Goal: Communication & Community: Answer question/provide support

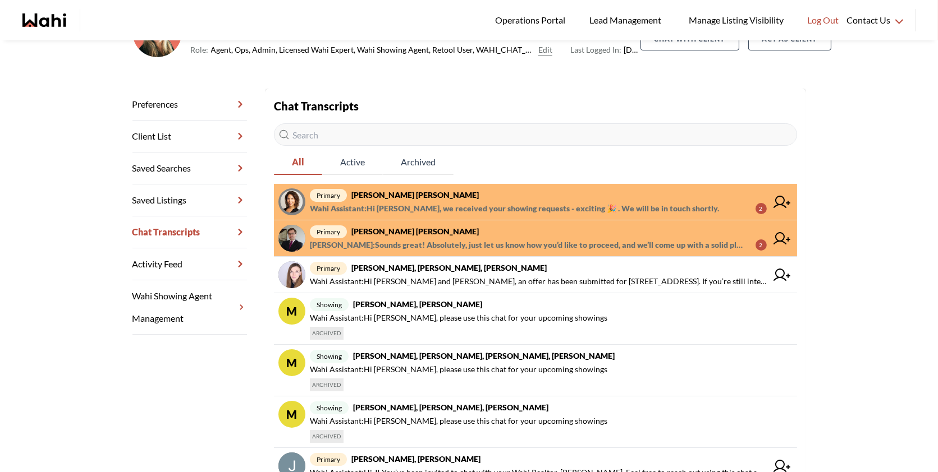
scroll to position [119, 0]
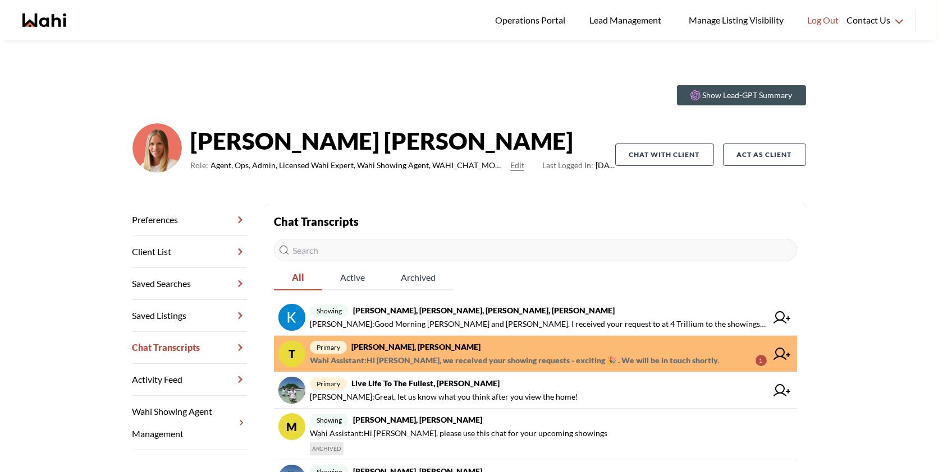
click at [481, 357] on span "Wahi Assistant : Hi Tigran, we received your showing requests - exciting 🎉 . We…" at bounding box center [514, 360] width 409 height 13
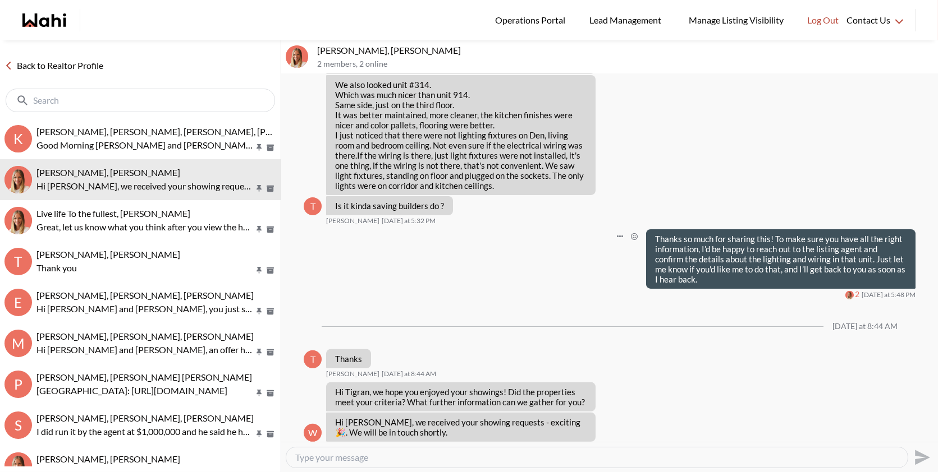
scroll to position [842, 0]
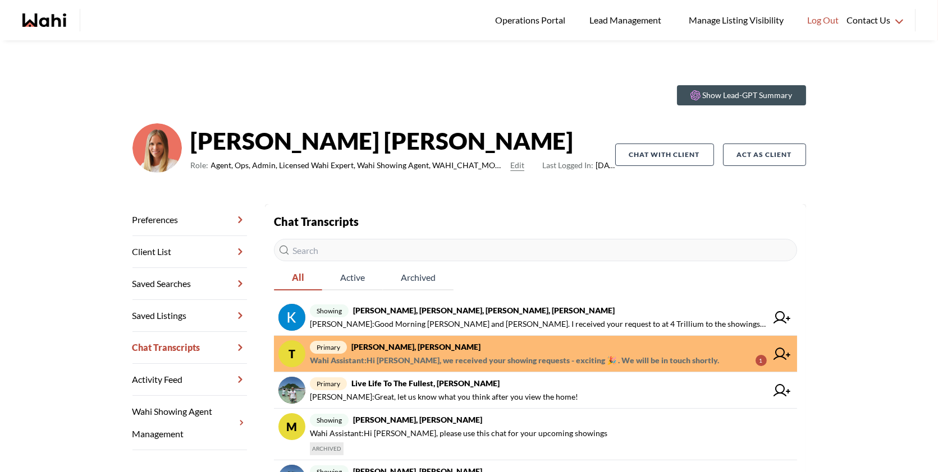
click at [458, 356] on span "Wahi Assistant : Hi [PERSON_NAME], we received your showing requests - exciting…" at bounding box center [514, 360] width 409 height 13
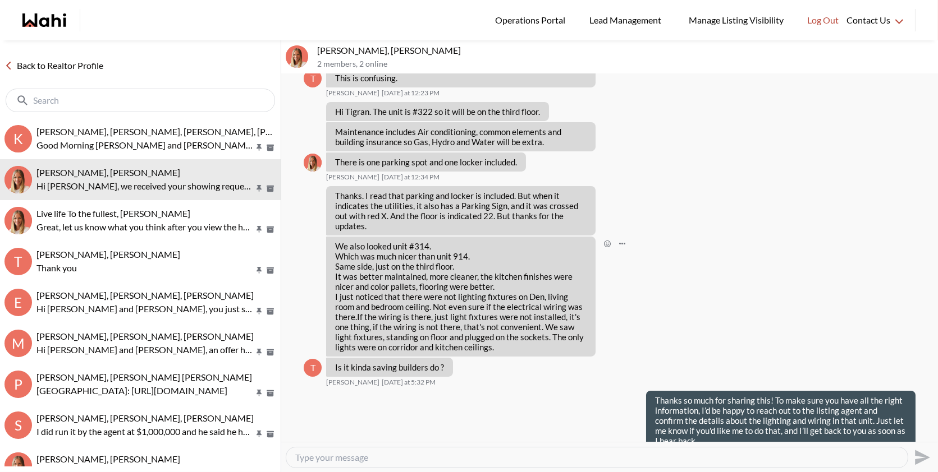
scroll to position [688, 0]
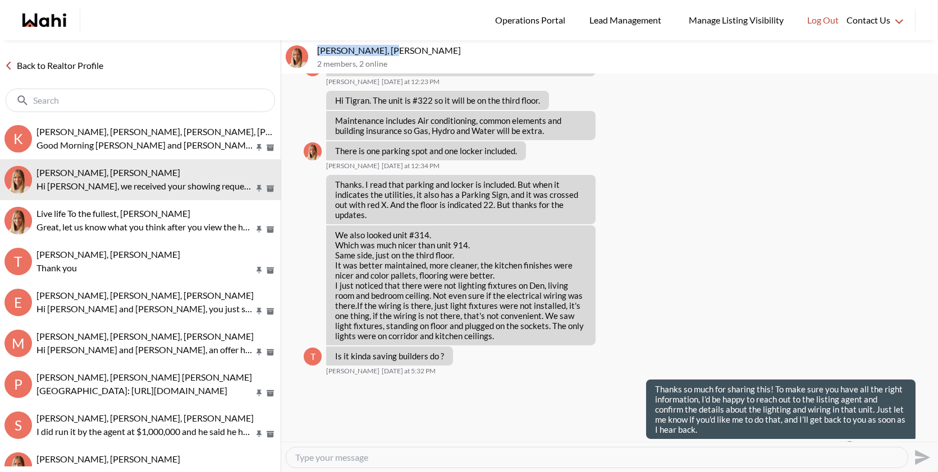
drag, startPoint x: 412, startPoint y: 50, endPoint x: 319, endPoint y: 48, distance: 93.7
click at [319, 48] on p "TIGRAN ARUSTAMYAN, Michelle" at bounding box center [625, 50] width 616 height 11
copy p "TIGRAN ARUSTAMYAN"
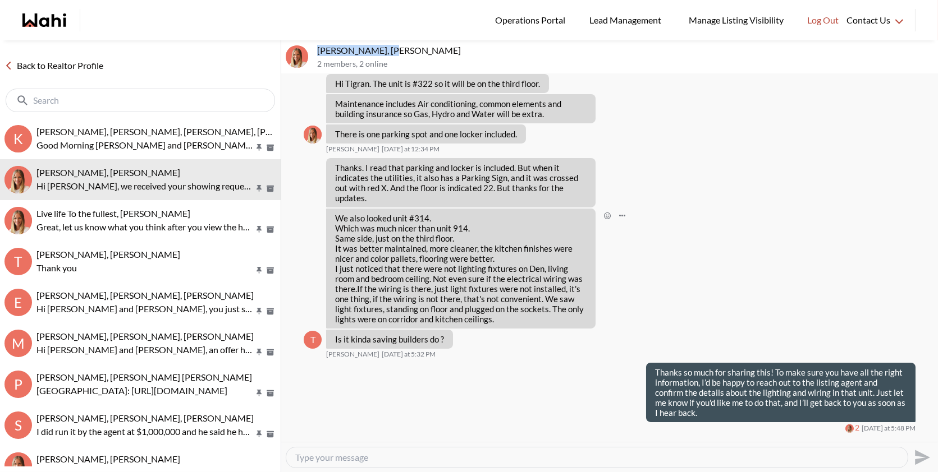
scroll to position [704, 0]
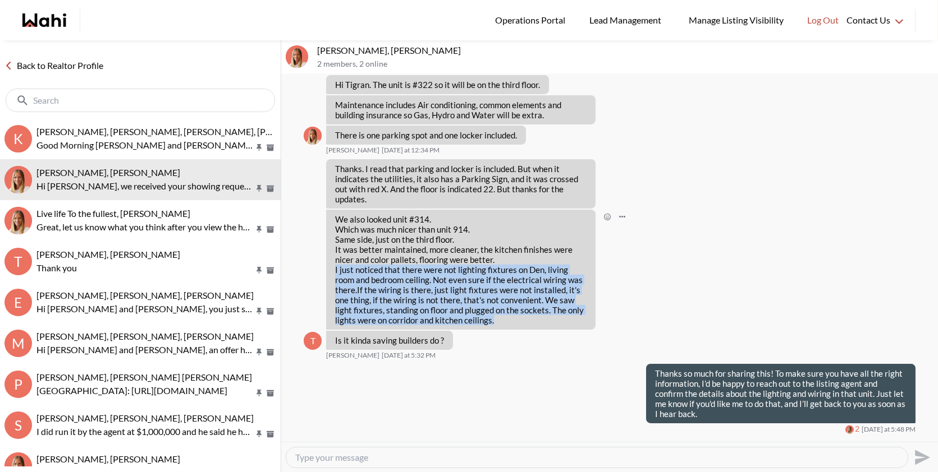
drag, startPoint x: 499, startPoint y: 310, endPoint x: 337, endPoint y: 260, distance: 169.8
click at [336, 260] on p "We also looked unit #314. Which was much nicer than unit 914. Same side, just o…" at bounding box center [460, 269] width 251 height 111
copy p "I just noticed that there were not lighting fixtures on Den, living room and be…"
click at [327, 461] on textarea "Type your message" at bounding box center [596, 457] width 603 height 11
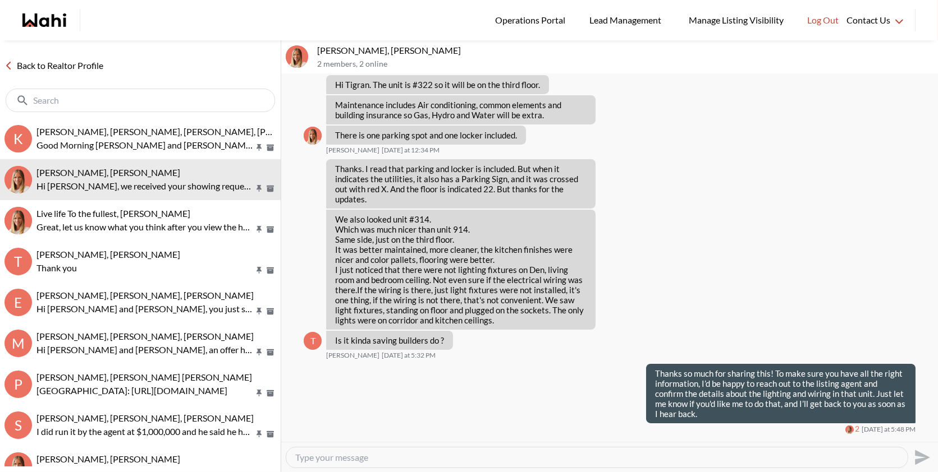
paste textarea "I asked the listing agent, and he’s not sure if there’s ceiling wiring in the d…"
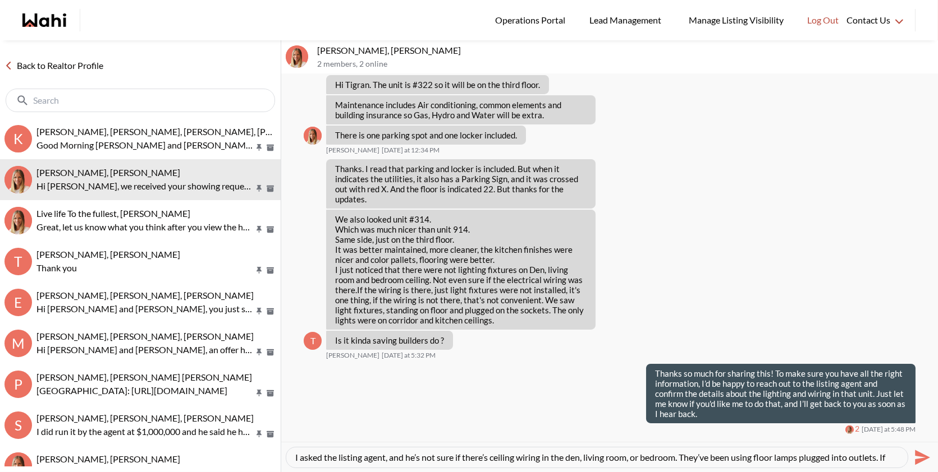
click at [322, 457] on textarea "I asked the listing agent, and he’s not sure if there’s ceiling wiring in the d…" at bounding box center [596, 457] width 603 height 11
click at [297, 455] on textarea "I talked to the listing agent, and he’s not sure if there’s ceiling wiring in t…" at bounding box center [596, 457] width 603 height 11
click at [692, 454] on textarea "Hi Tigran, I talked to the listing agent, and he’s not sure if there’s ceiling …" at bounding box center [596, 457] width 603 height 11
click at [844, 457] on textarea "Hi Tigran, I talked to the listing agent, and he’s not sure if there’s ceiling …" at bounding box center [596, 457] width 603 height 11
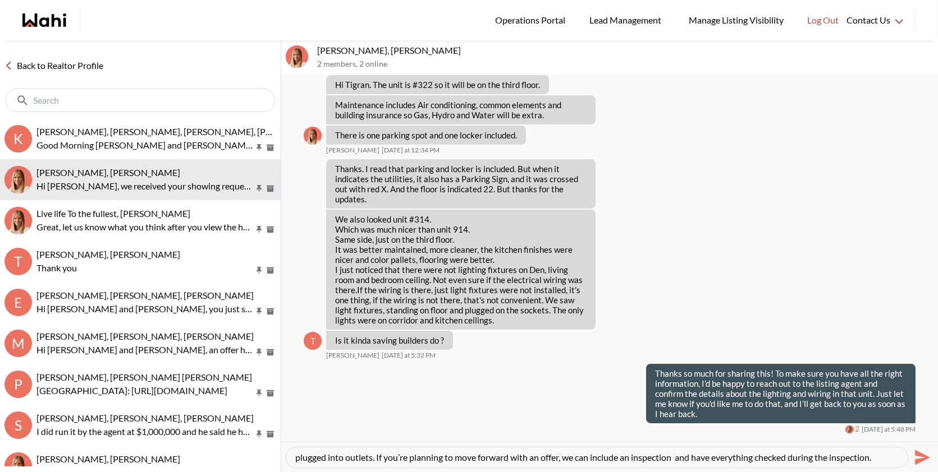
click at [860, 458] on textarea "Hi Tigran, I talked to the listing agent, and he’s not sure if there’s ceiling …" at bounding box center [596, 457] width 603 height 11
type textarea "Hi Tigran, I talked to the listing agent, and he’s not sure if there’s ceiling …"
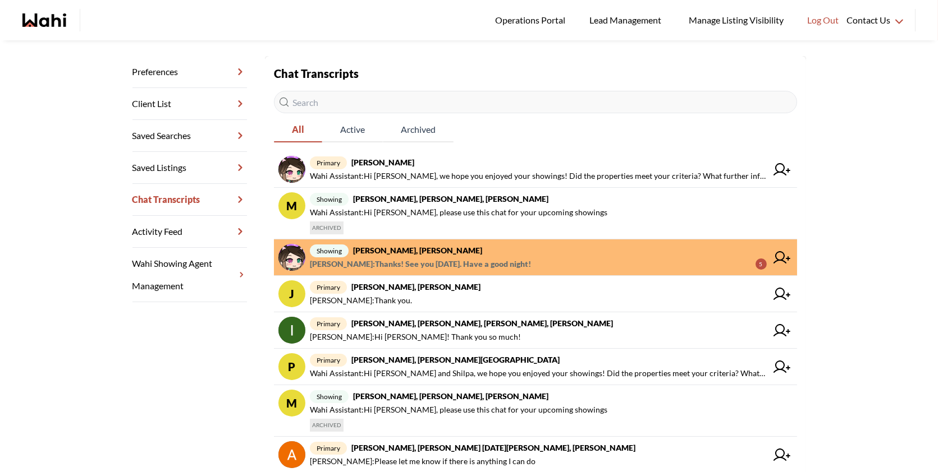
scroll to position [156, 0]
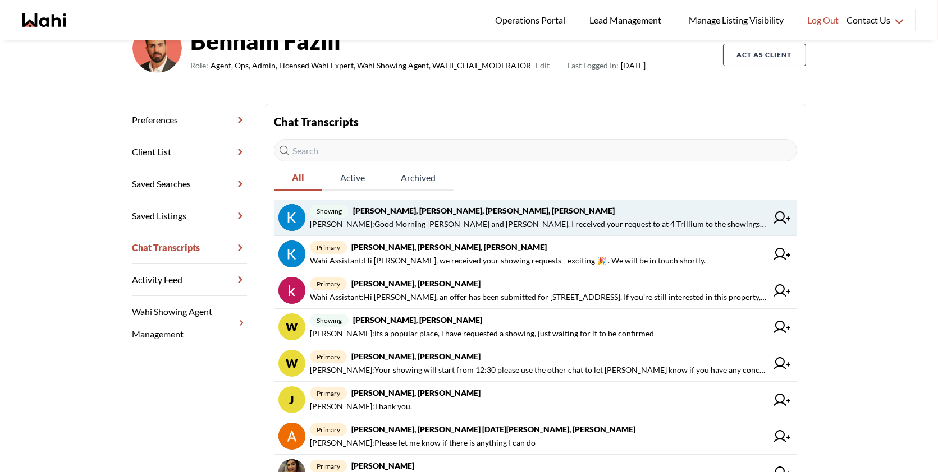
scroll to position [250, 0]
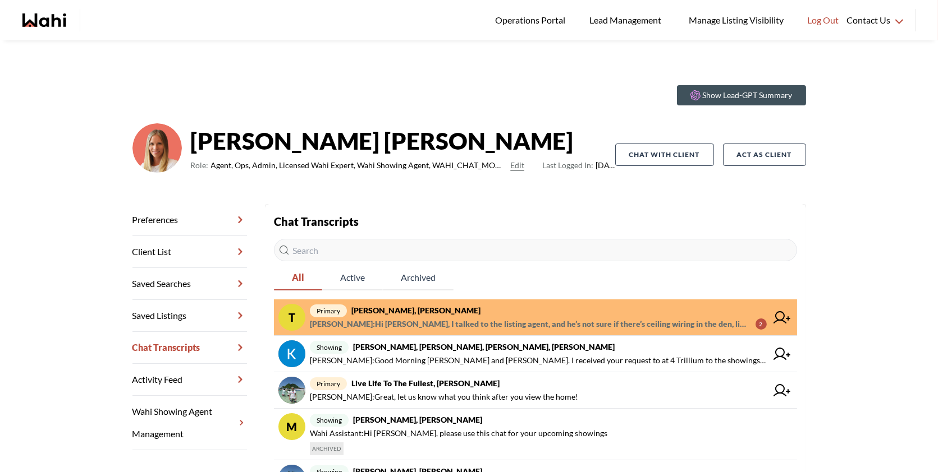
click at [476, 315] on span "primary [PERSON_NAME], [PERSON_NAME]" at bounding box center [538, 310] width 457 height 13
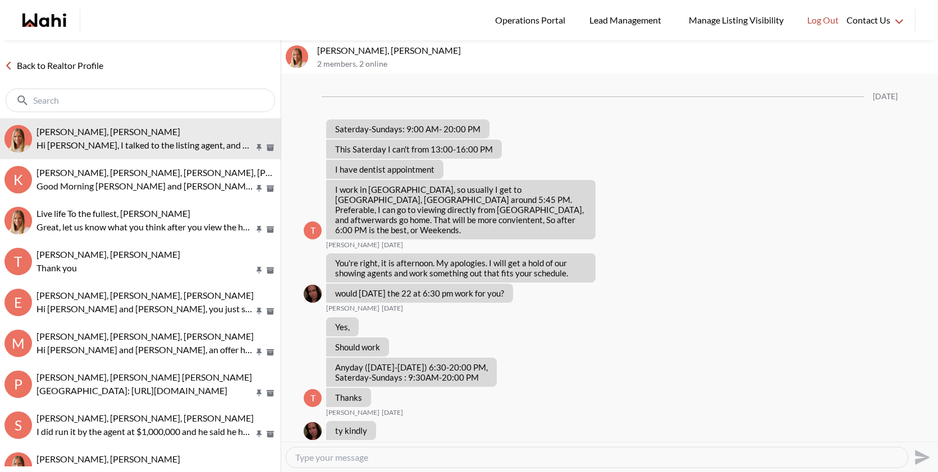
scroll to position [835, 0]
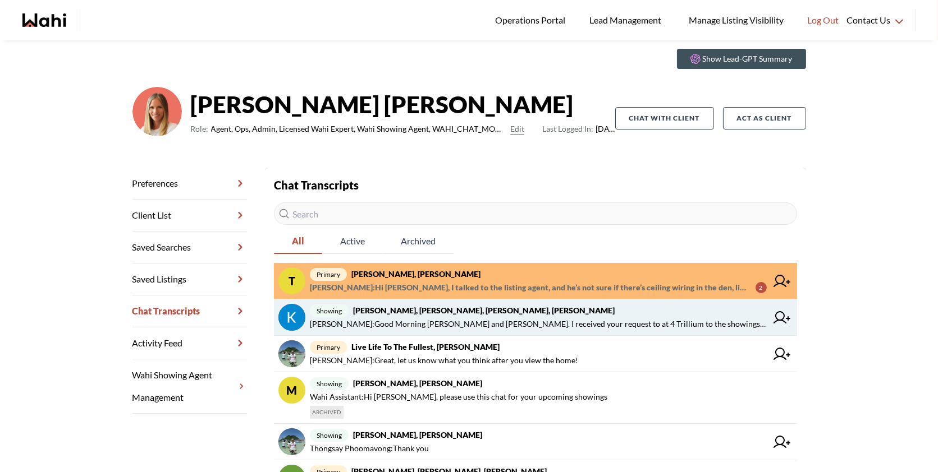
scroll to position [50, 0]
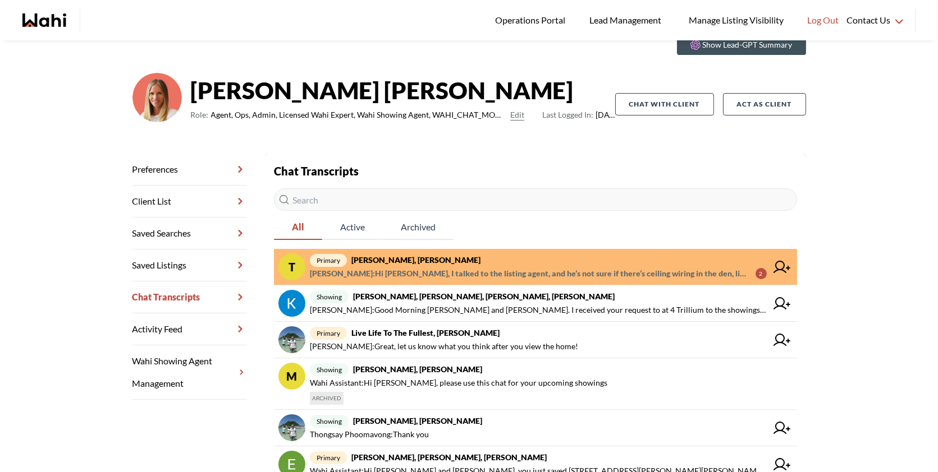
click at [509, 274] on span "[PERSON_NAME] : Hi [PERSON_NAME], I talked to the listing agent, and he’s not s…" at bounding box center [528, 273] width 437 height 13
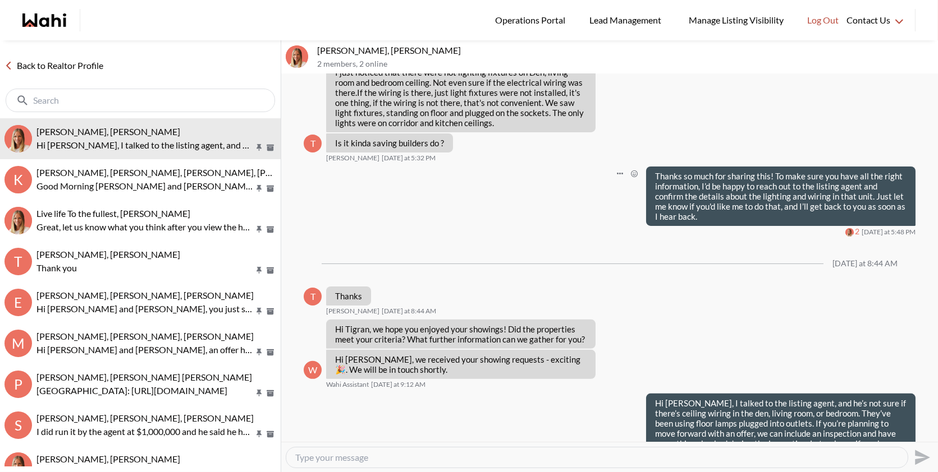
scroll to position [835, 0]
